Goal: Task Accomplishment & Management: Manage account settings

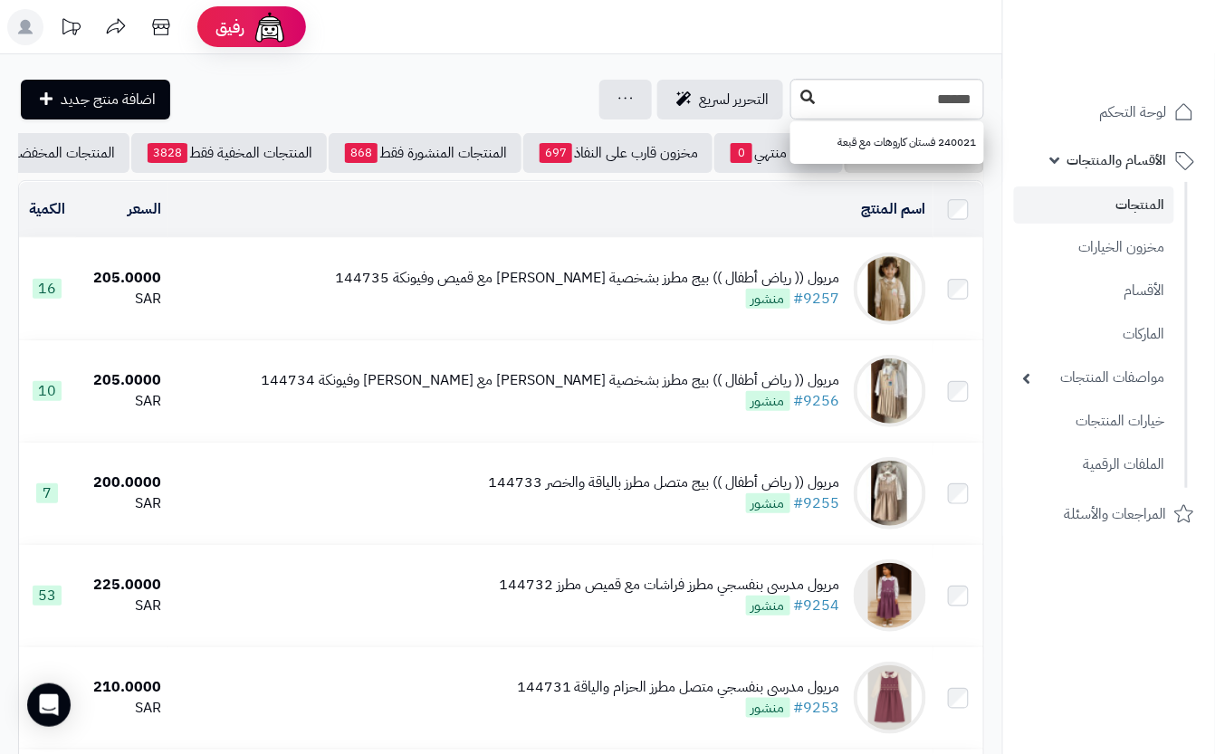
type input "******"
click at [794, 95] on button at bounding box center [807, 98] width 27 height 34
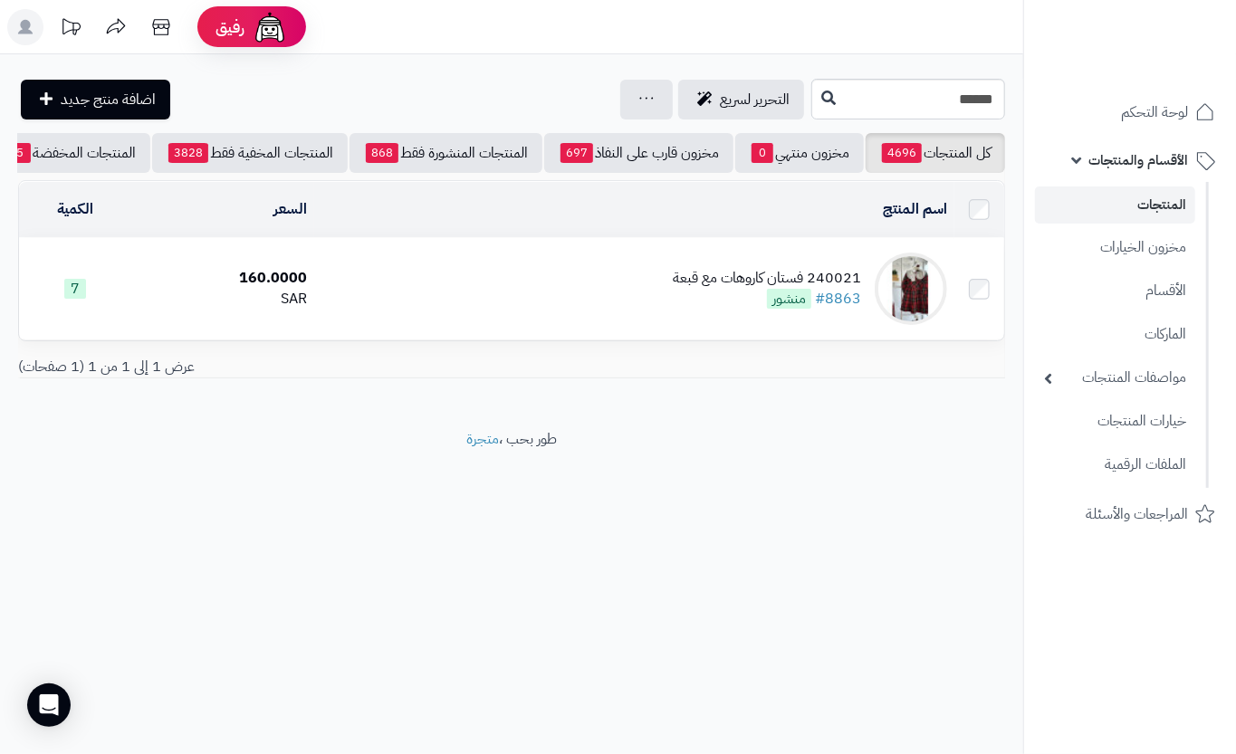
click at [532, 319] on td "240021 فستان كاروهات مع قبعة #8863 منشور" at bounding box center [634, 288] width 640 height 101
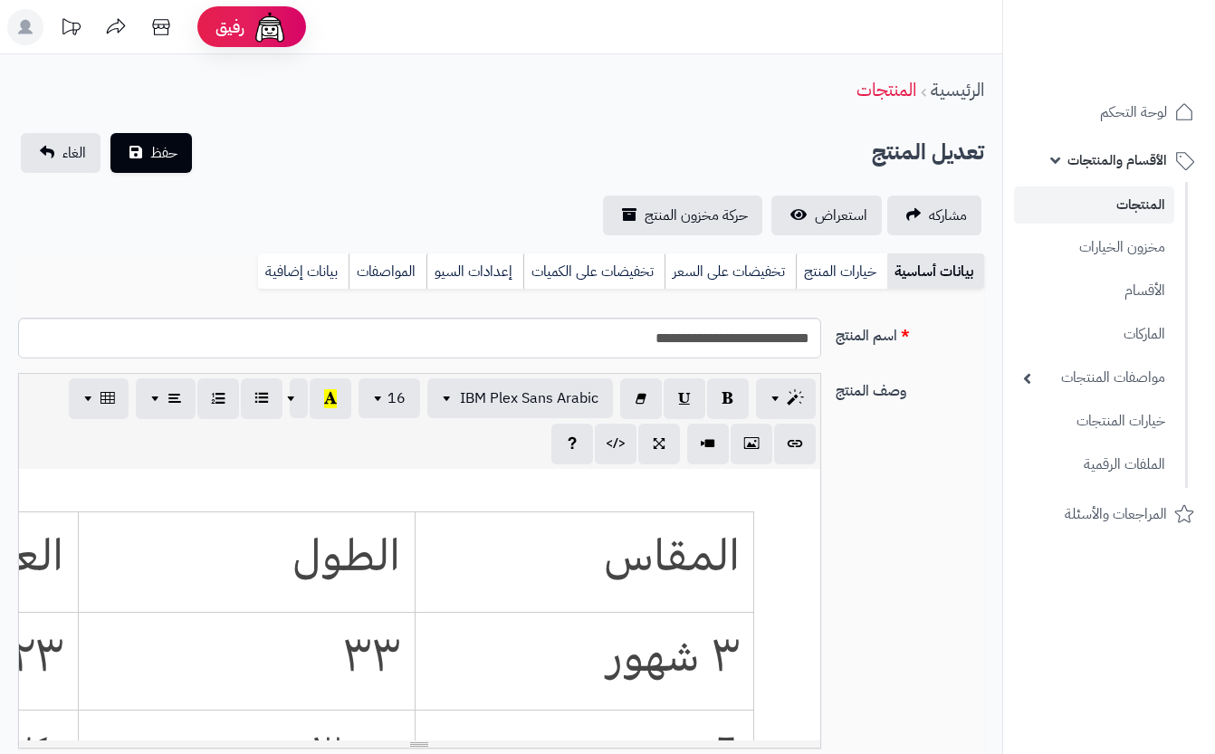
click at [833, 281] on link "خيارات المنتج" at bounding box center [841, 272] width 91 height 36
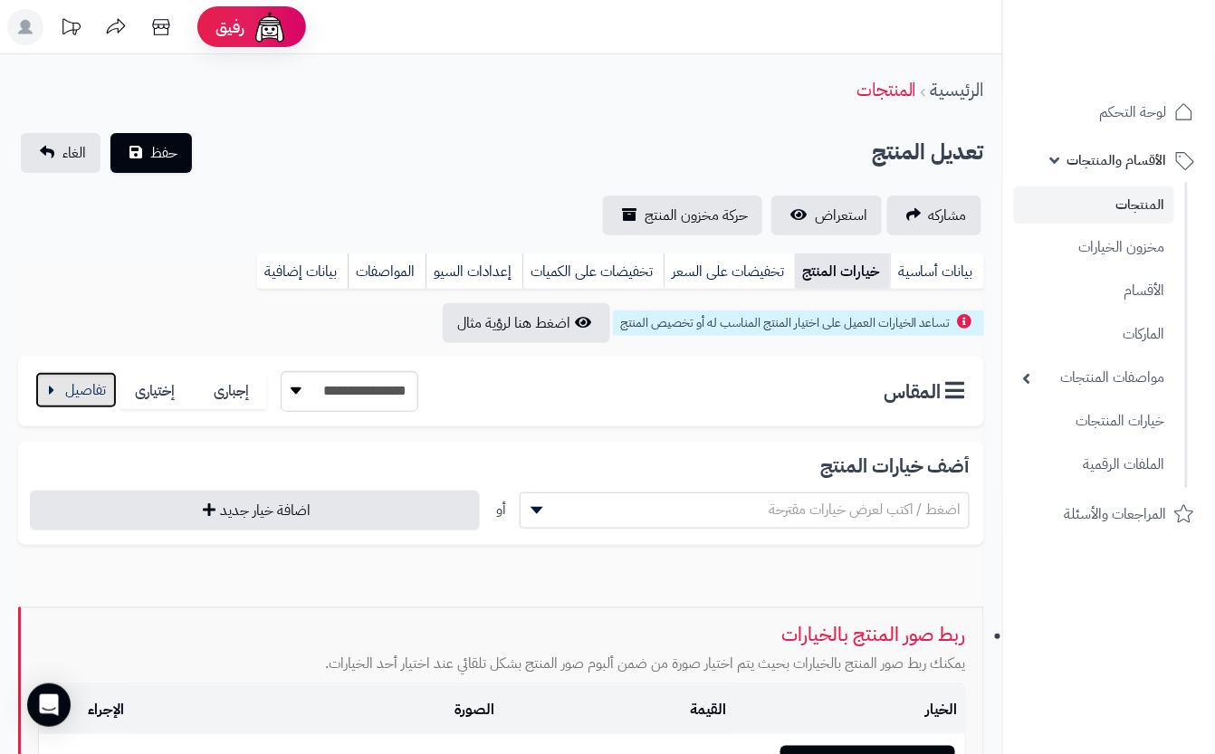
click at [74, 403] on button "button" at bounding box center [75, 390] width 81 height 36
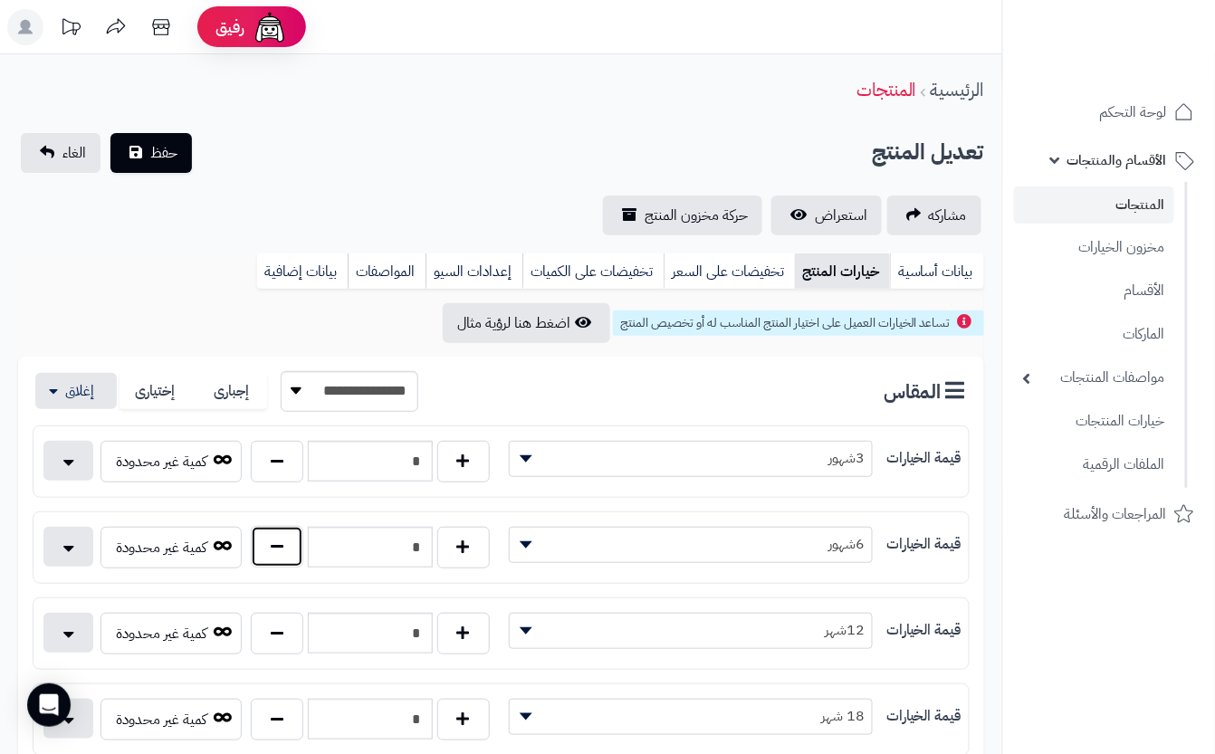
click at [292, 545] on button "button" at bounding box center [277, 547] width 53 height 42
type input "*"
click at [326, 160] on div "تعديل المنتج حفظ الغاء" at bounding box center [501, 153] width 966 height 40
click at [152, 150] on span "حفظ" at bounding box center [163, 152] width 27 height 22
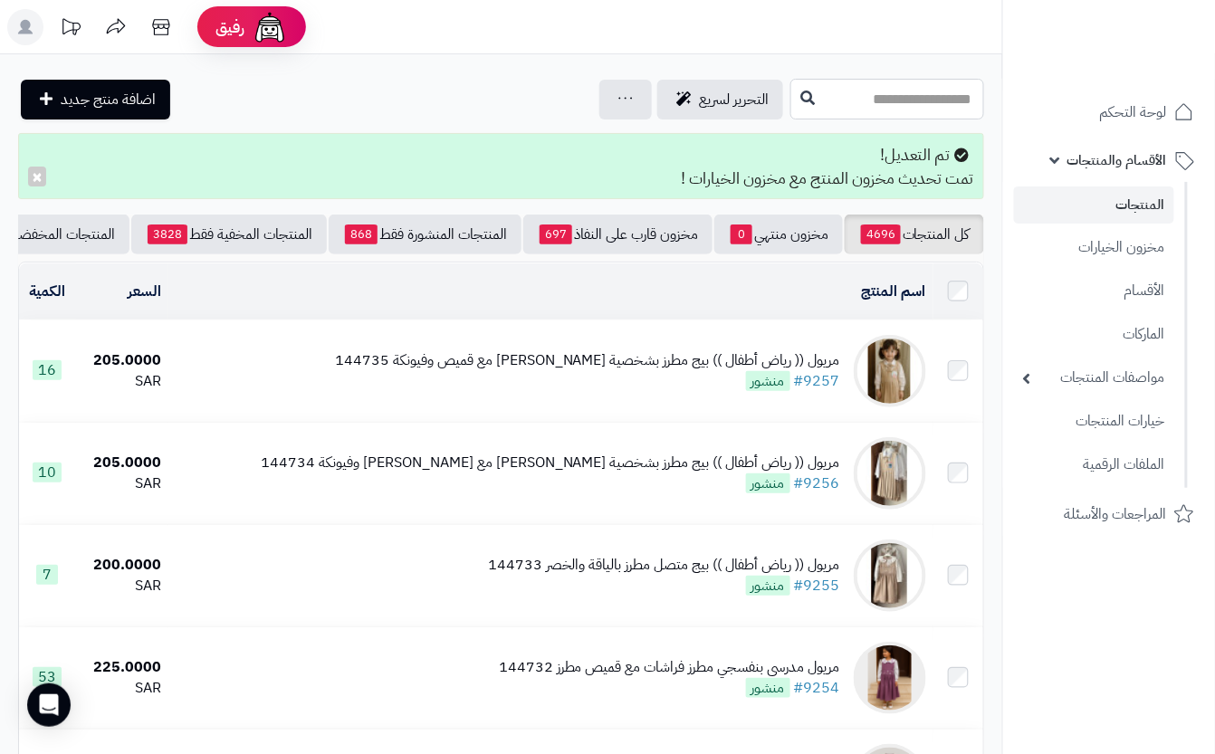
click at [812, 99] on input "text" at bounding box center [887, 99] width 194 height 41
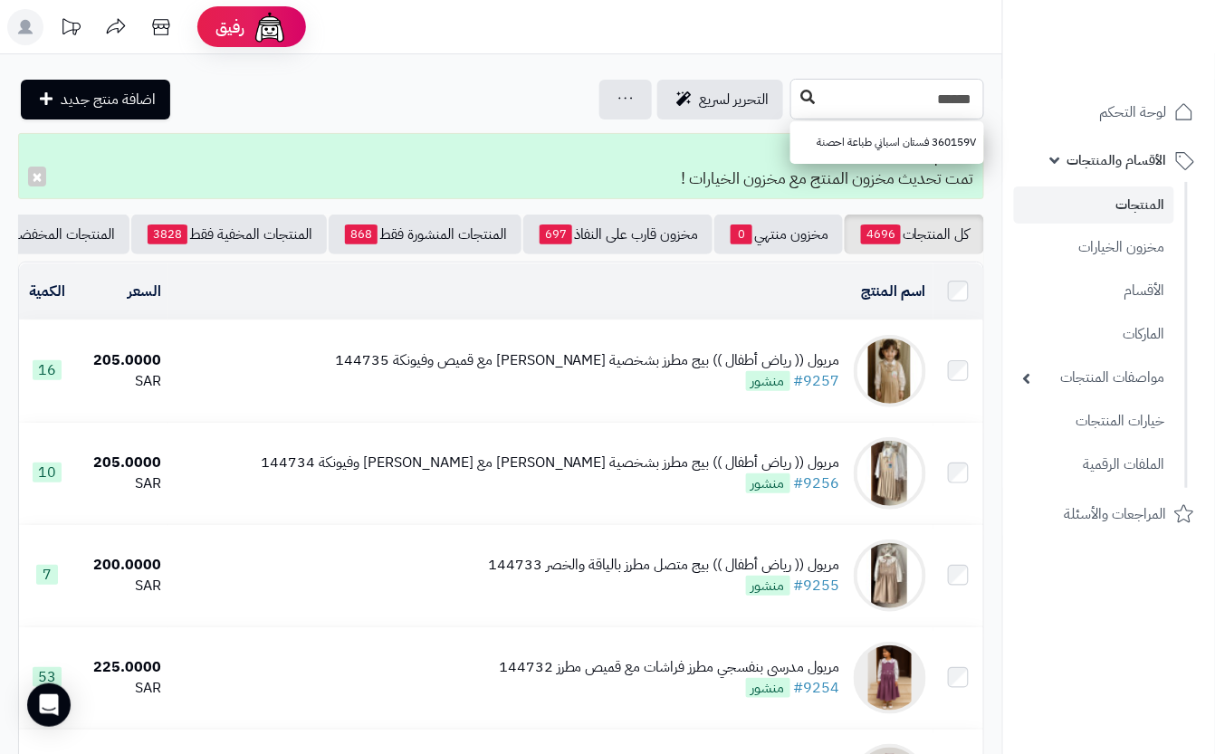
type input "******"
click at [794, 107] on button at bounding box center [807, 98] width 27 height 34
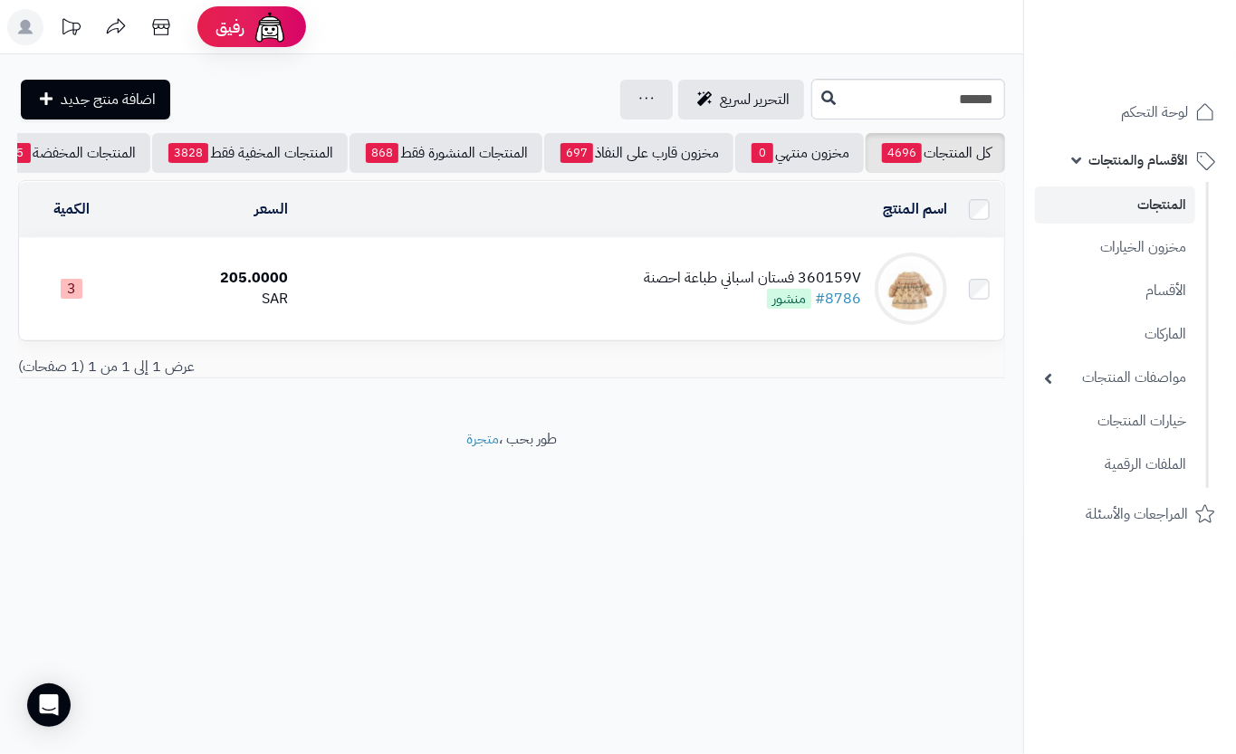
click at [413, 297] on td "360159V فستان اسباني طباعة احصنة #8786 منشور" at bounding box center [624, 288] width 659 height 101
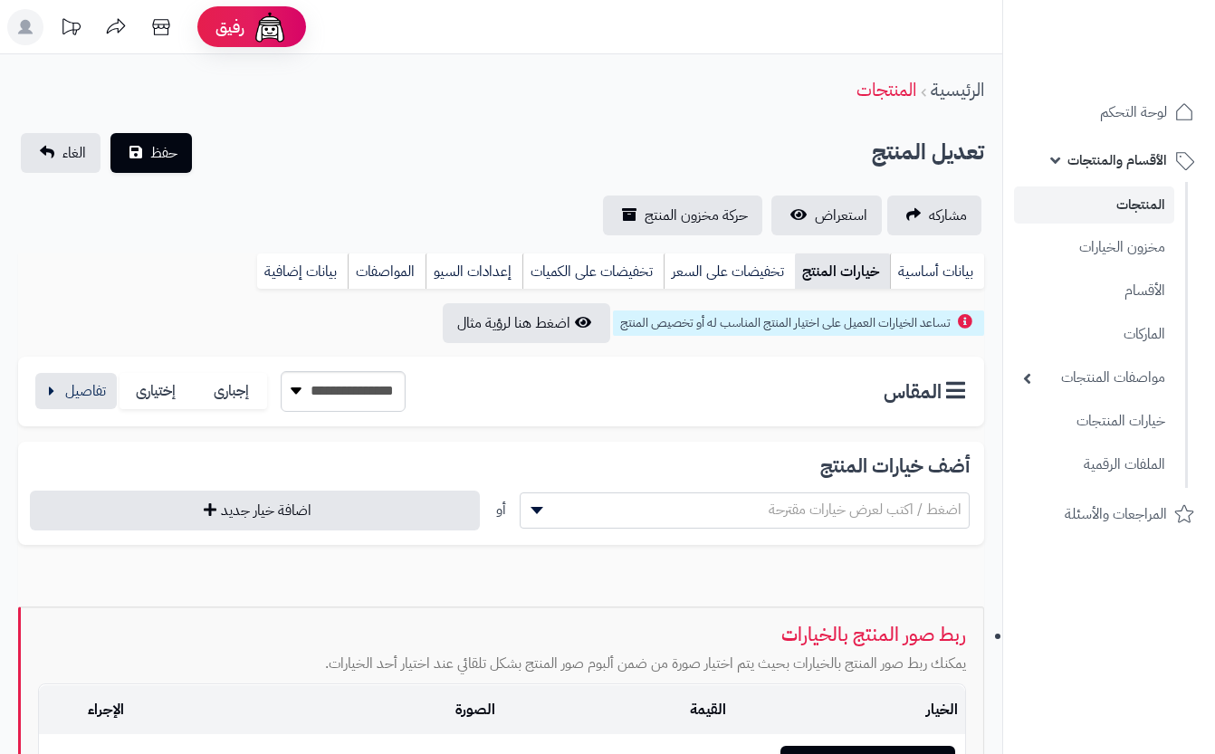
drag, startPoint x: 0, startPoint y: 0, endPoint x: 339, endPoint y: 385, distance: 512.6
click at [815, 265] on link "خيارات المنتج" at bounding box center [842, 272] width 95 height 36
click at [88, 385] on button "button" at bounding box center [75, 390] width 81 height 36
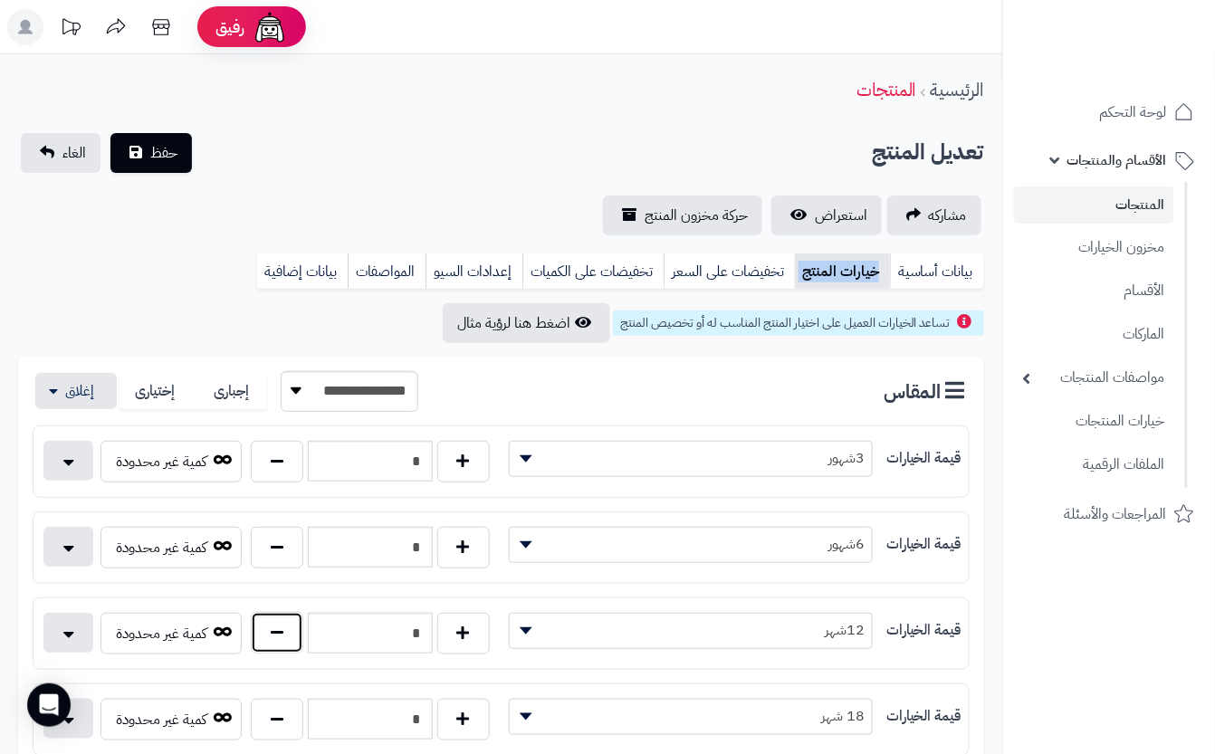
click at [270, 642] on button "button" at bounding box center [277, 633] width 53 height 42
type input "*"
click at [301, 171] on div "**********" at bounding box center [501, 184] width 1002 height 102
click at [145, 147] on button "حفظ" at bounding box center [150, 152] width 81 height 40
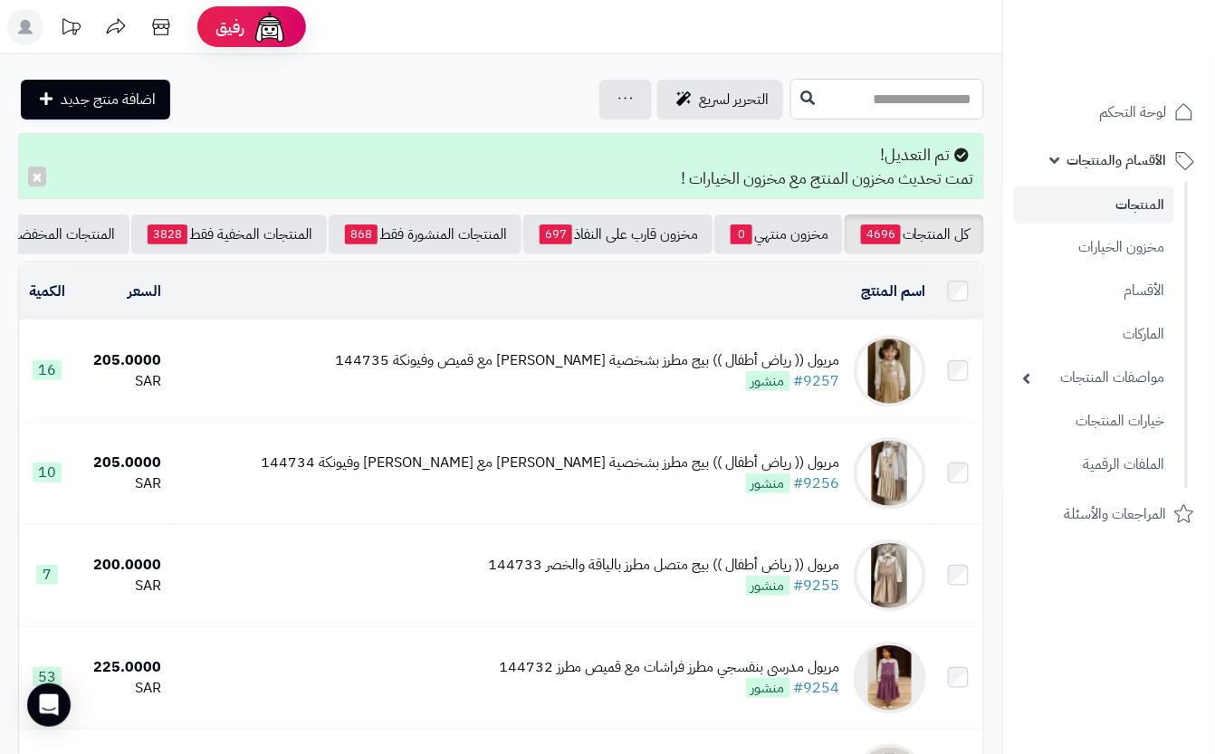
click at [829, 91] on input "text" at bounding box center [887, 99] width 194 height 41
type input "*****"
click at [794, 109] on button at bounding box center [807, 98] width 27 height 34
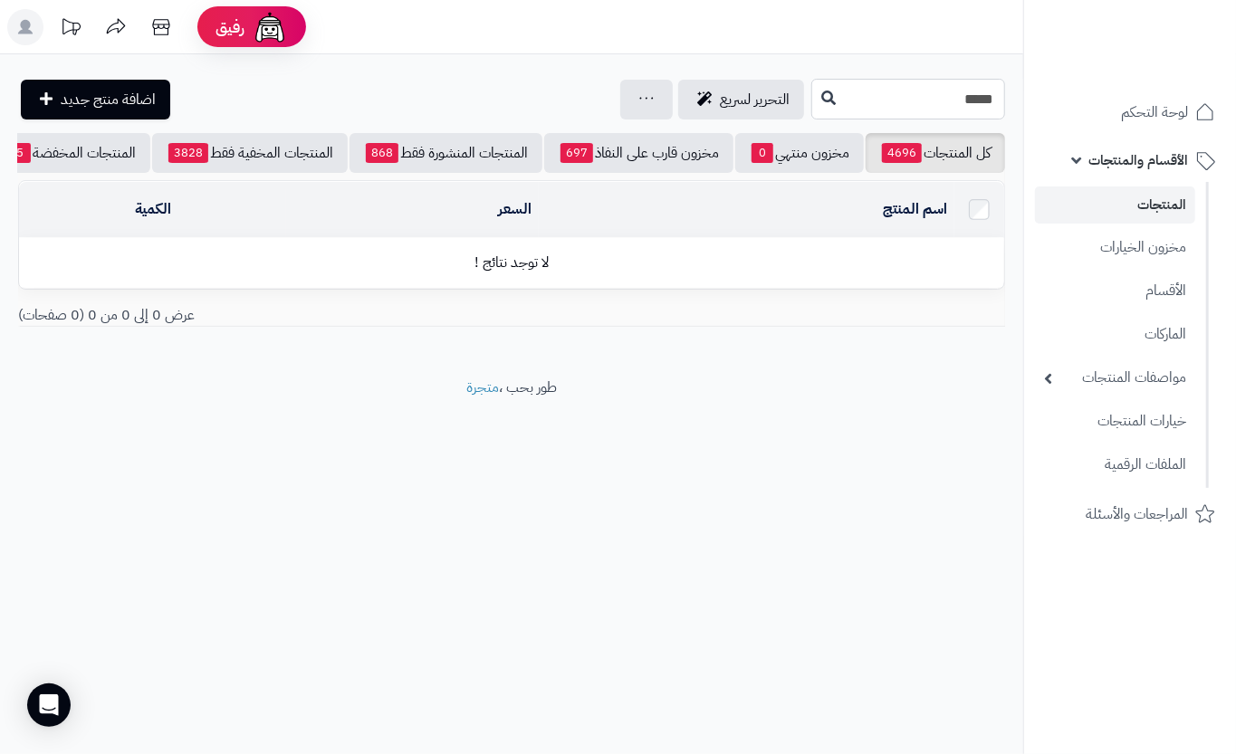
click at [828, 109] on input "*****" at bounding box center [908, 99] width 194 height 41
type input "*****"
click at [821, 92] on icon at bounding box center [828, 97] width 14 height 14
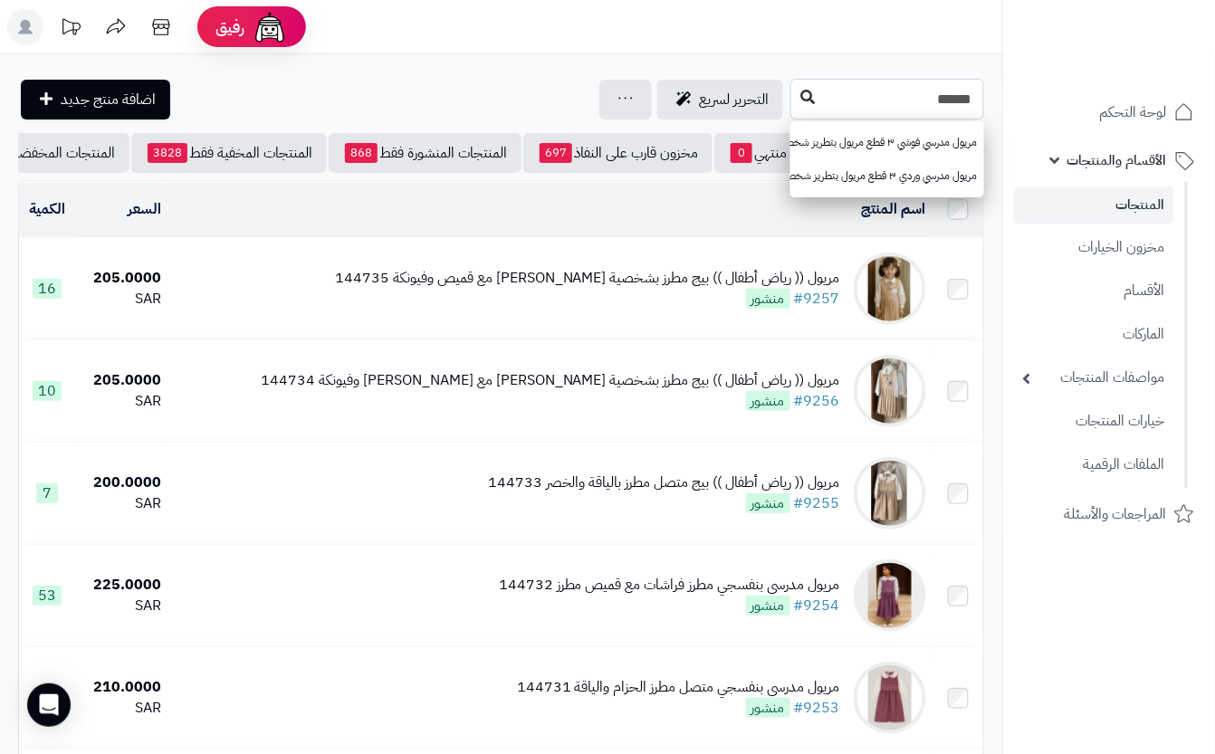
type input "******"
click at [800, 95] on icon at bounding box center [807, 97] width 14 height 14
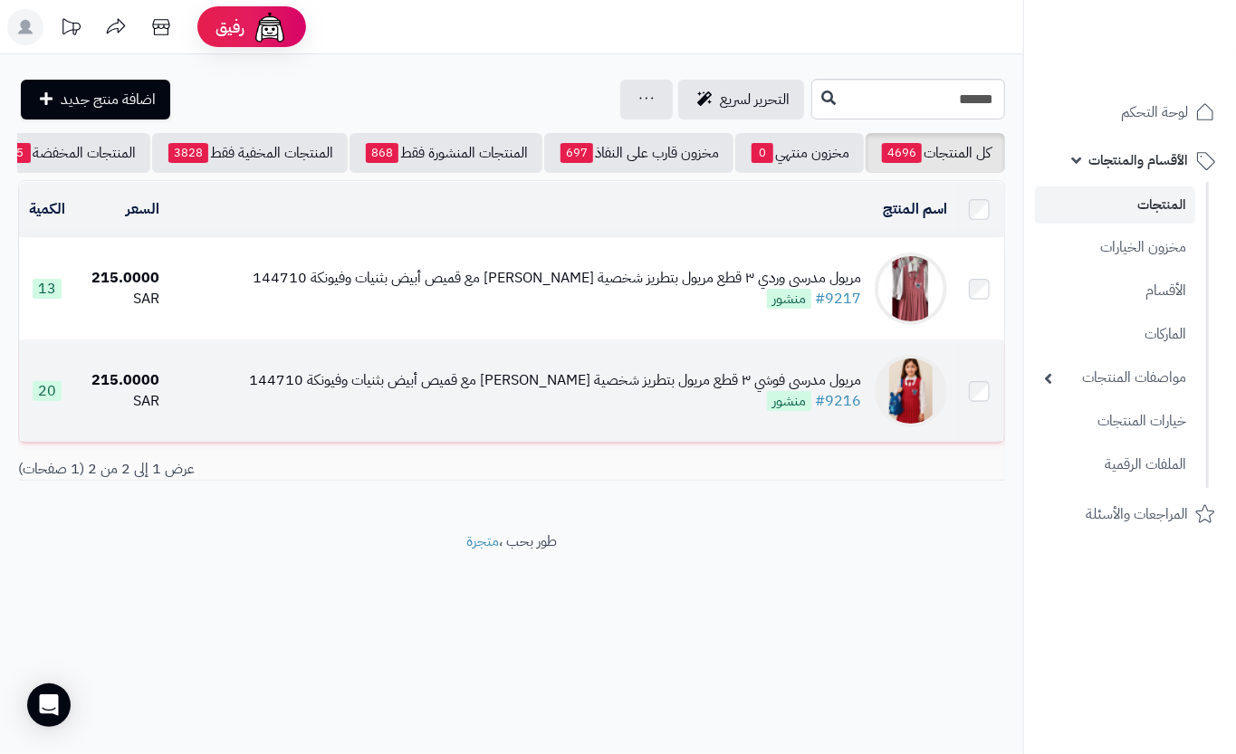
click at [416, 382] on td "مريول مدرسي فوشي ٣ قطع مريول بتطريز شخصية [PERSON_NAME] مع قميص أبيض بثنيات وفي…" at bounding box center [561, 390] width 788 height 101
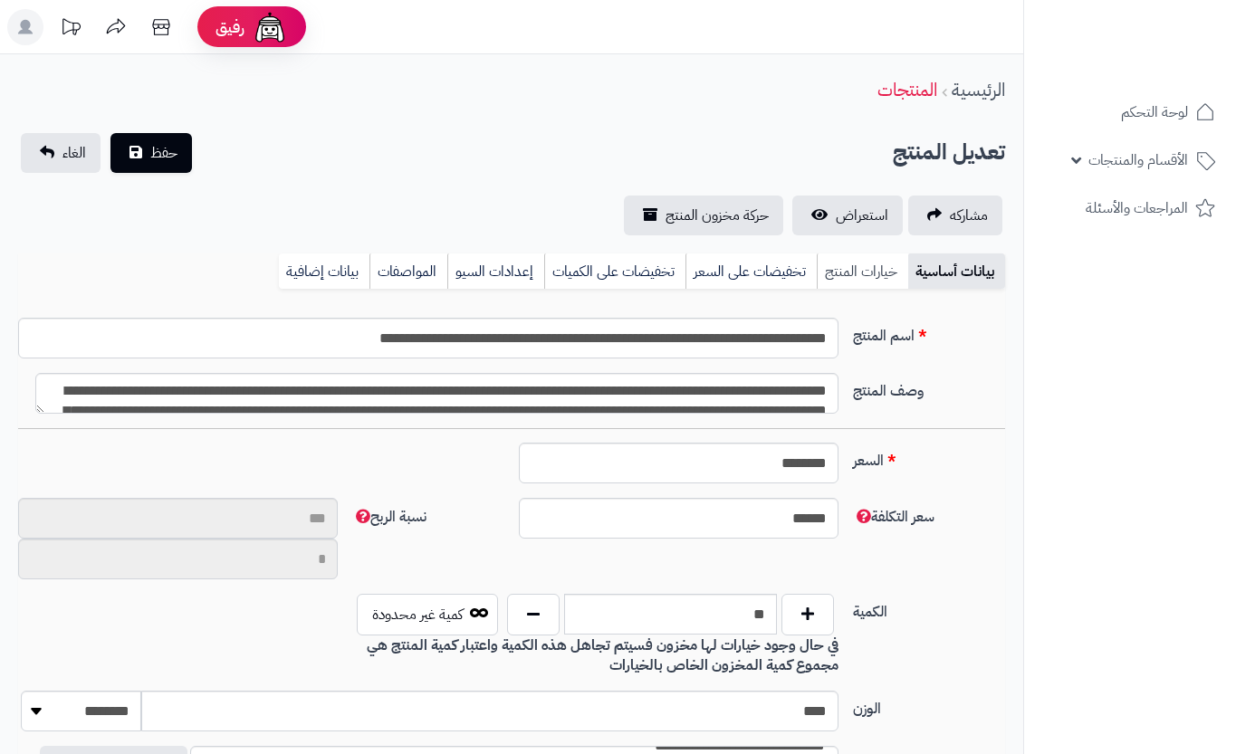
click at [827, 277] on link "خيارات المنتج" at bounding box center [862, 272] width 91 height 36
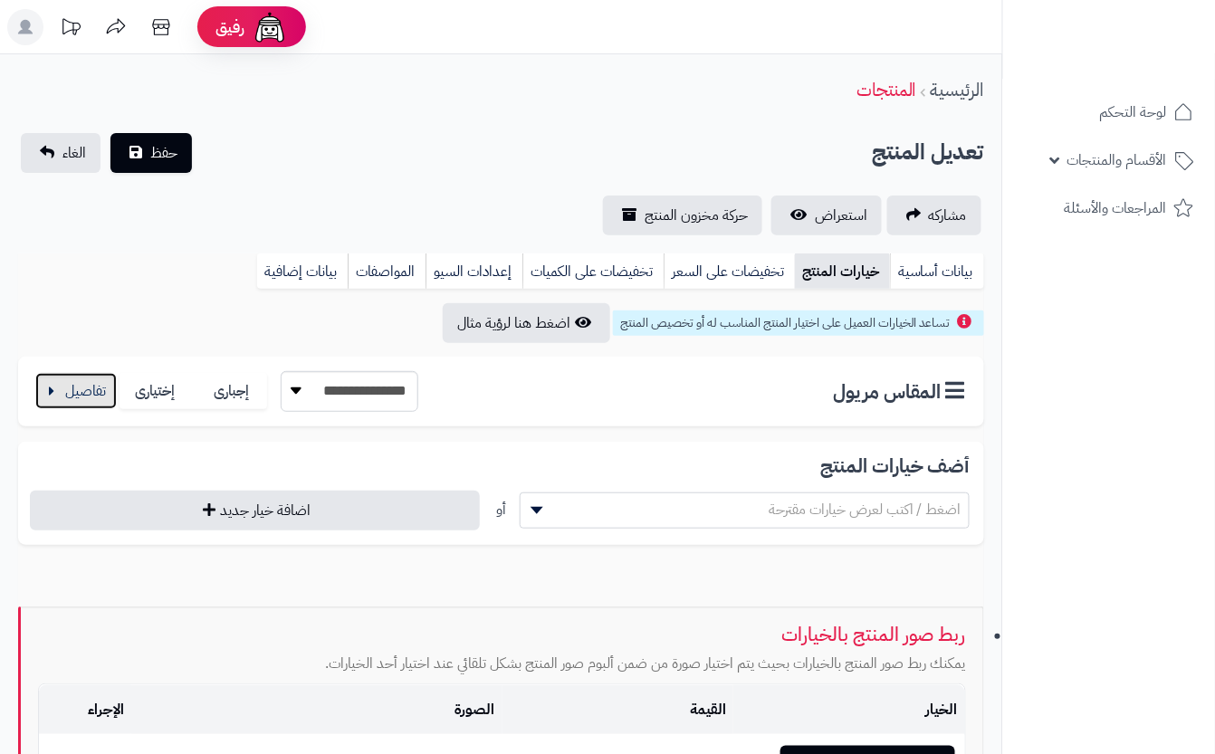
click at [95, 397] on button "button" at bounding box center [75, 391] width 81 height 36
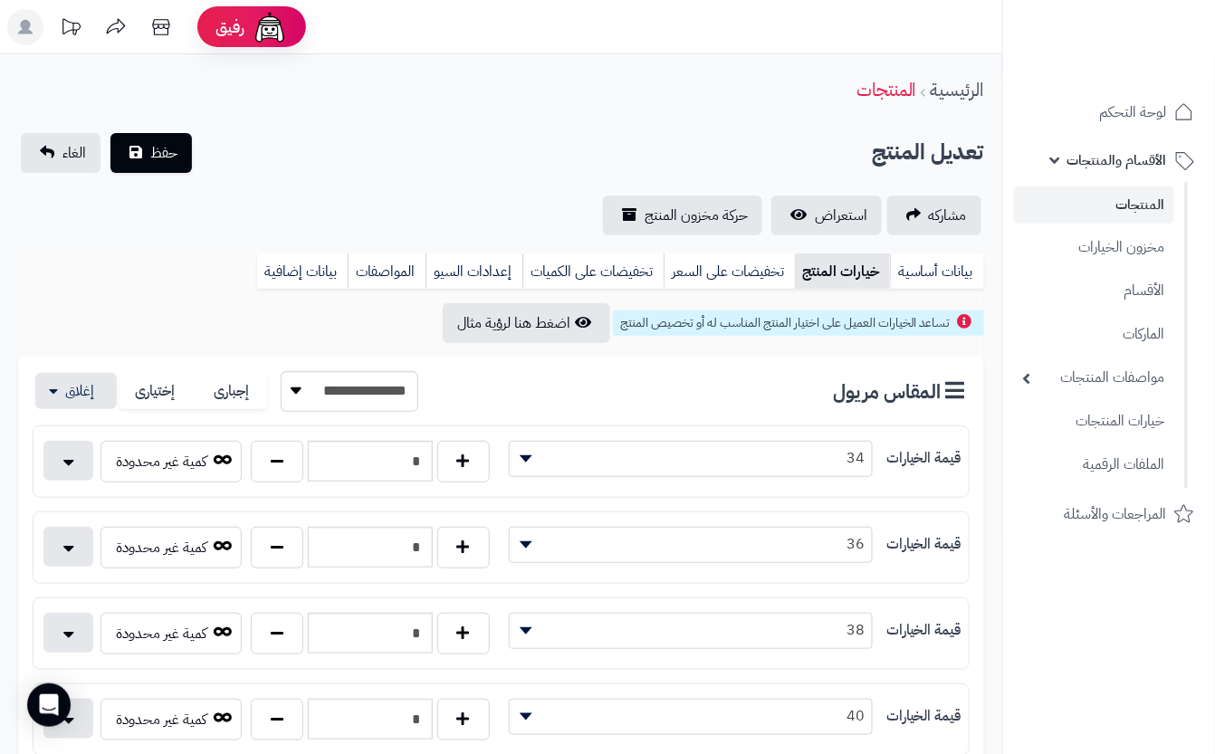
click at [478, 99] on div "الرئيسية المنتجات" at bounding box center [501, 90] width 1002 height 50
click at [436, 142] on div "تعديل المنتج حفظ الغاء" at bounding box center [501, 153] width 966 height 40
click at [686, 87] on div "الرئيسية المنتجات" at bounding box center [501, 90] width 1002 height 50
click at [291, 154] on div "تعديل المنتج حفظ الغاء" at bounding box center [501, 153] width 966 height 40
click at [407, 156] on div "تعديل المنتج حفظ الغاء" at bounding box center [501, 153] width 966 height 40
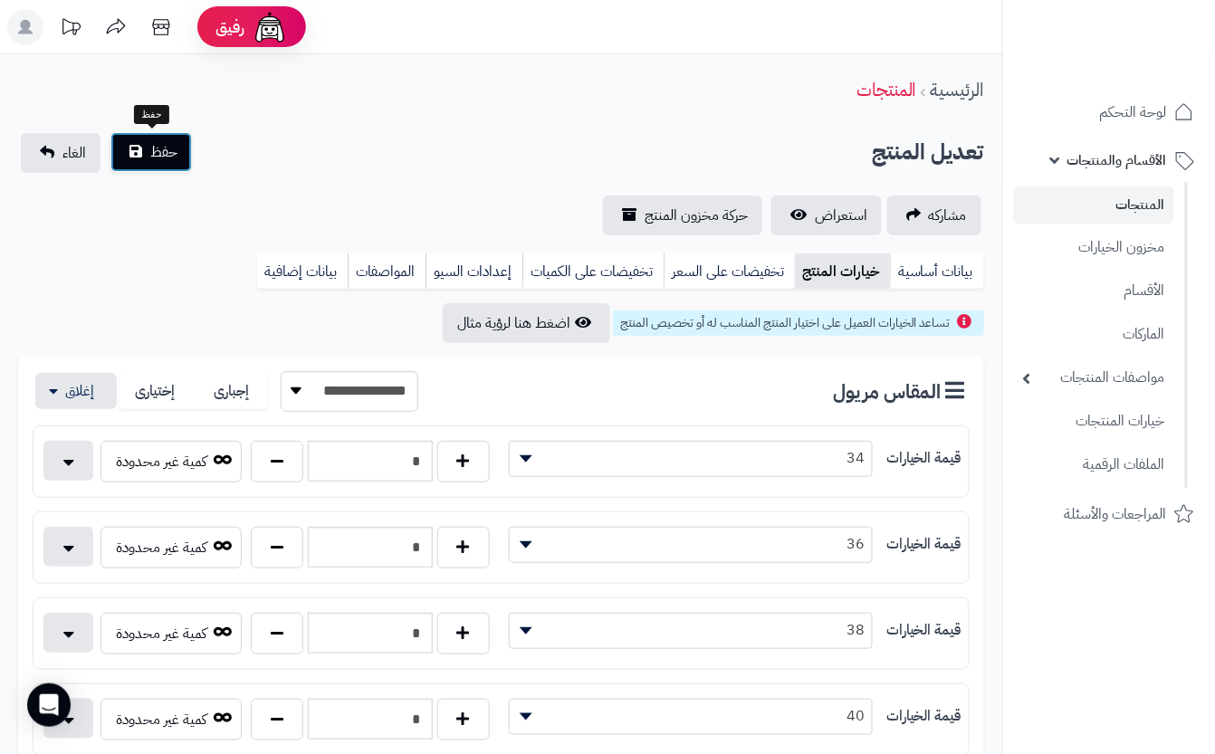
click at [170, 150] on span "حفظ" at bounding box center [163, 152] width 27 height 22
